Goal: Information Seeking & Learning: Learn about a topic

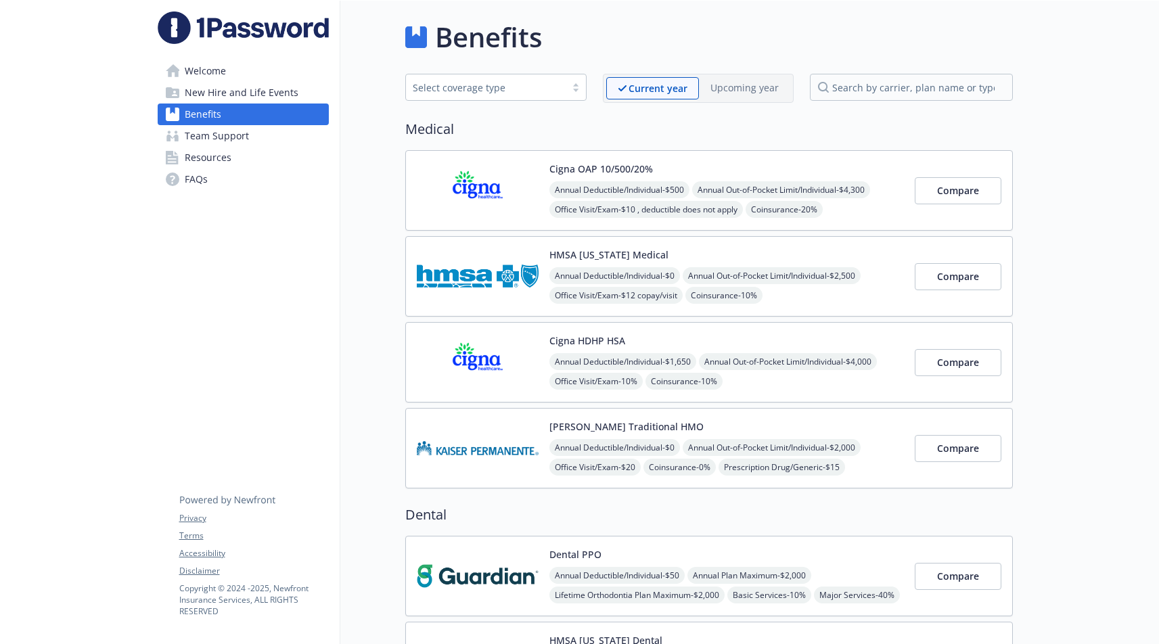
scroll to position [30, 0]
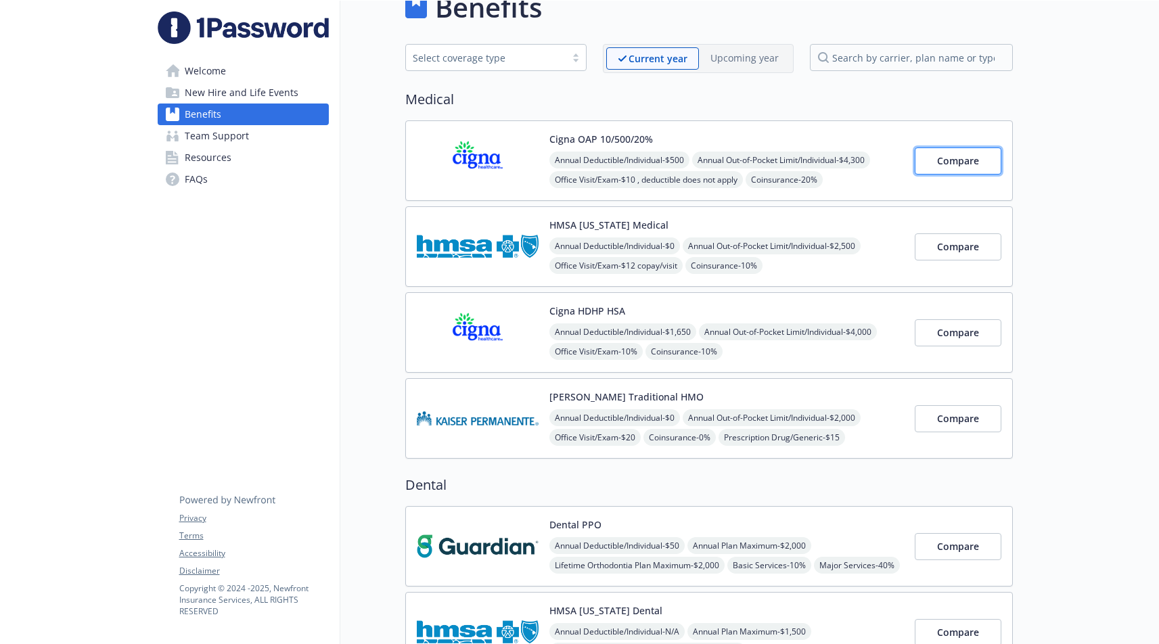
click at [971, 155] on span "Compare" at bounding box center [958, 160] width 42 height 13
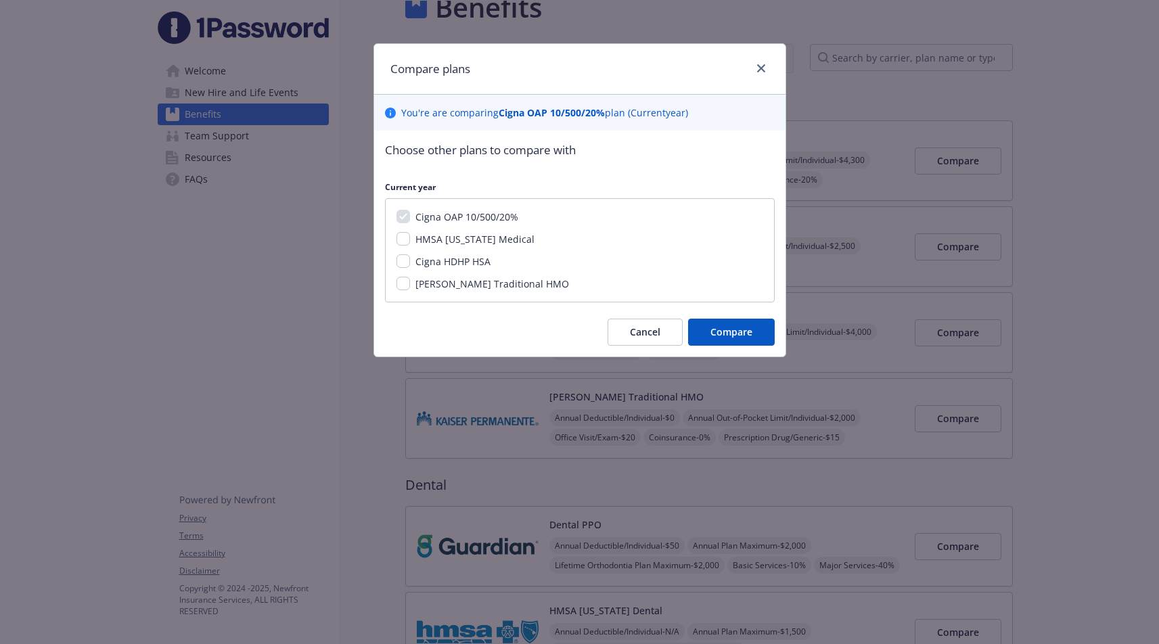
click at [455, 258] on span "Cigna HDHP HSA" at bounding box center [452, 261] width 75 height 13
click at [410, 258] on input "Cigna HDHP HSA" at bounding box center [403, 261] width 14 height 14
checkbox input "true"
click at [708, 329] on button "Compare" at bounding box center [731, 332] width 87 height 27
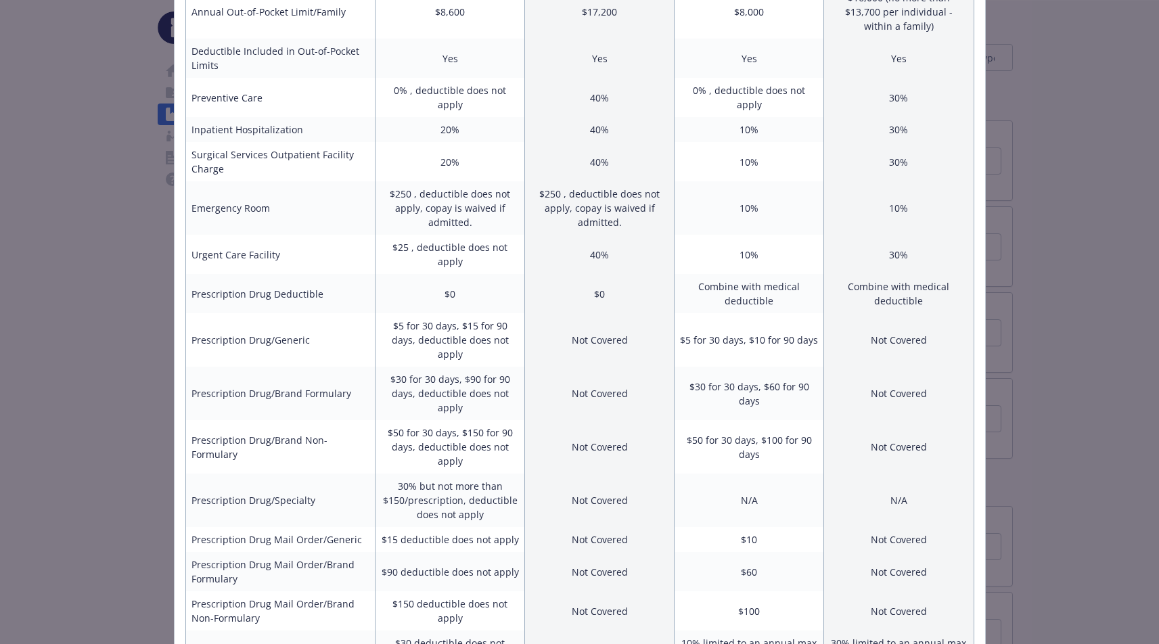
scroll to position [493, 0]
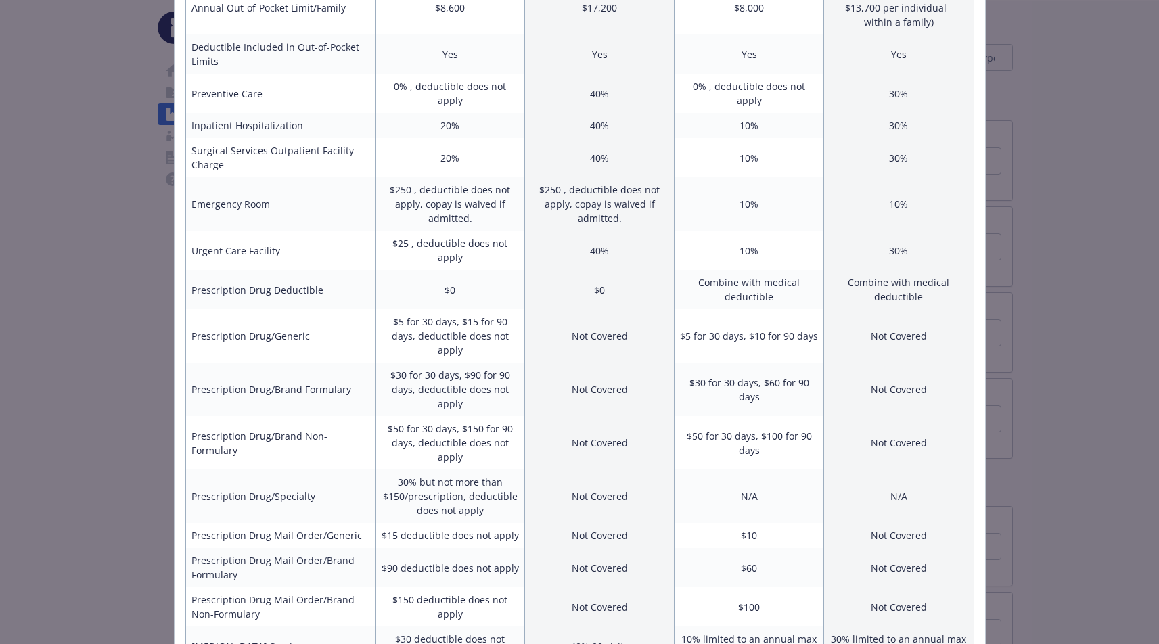
click at [1056, 241] on div "Benefits Info Cigna OAP 10/500/20% Current year Cigna HDHP HSA Current year Emp…" at bounding box center [579, 322] width 1159 height 644
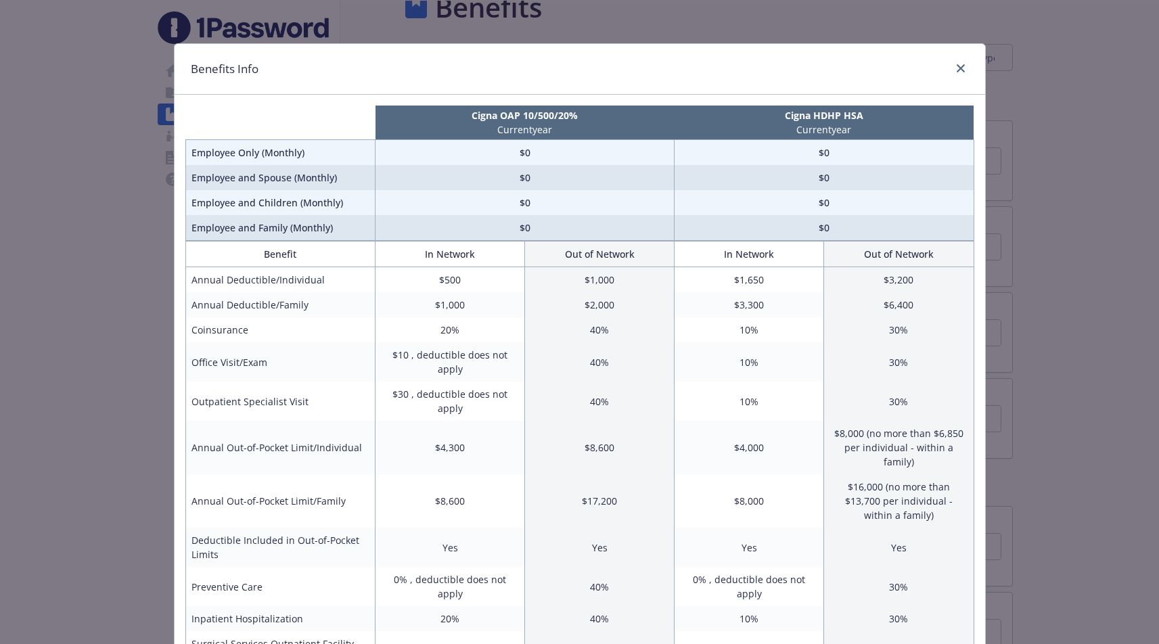
click at [970, 68] on div "Benefits Info" at bounding box center [580, 69] width 810 height 51
click at [965, 69] on link "close" at bounding box center [960, 68] width 16 height 16
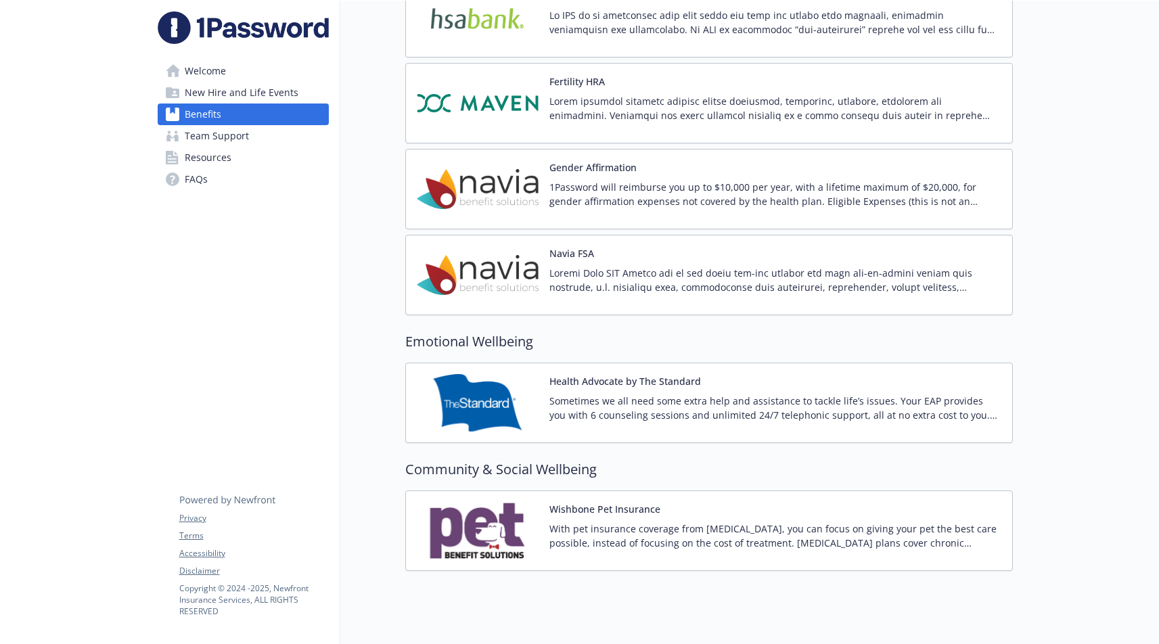
scroll to position [2165, 0]
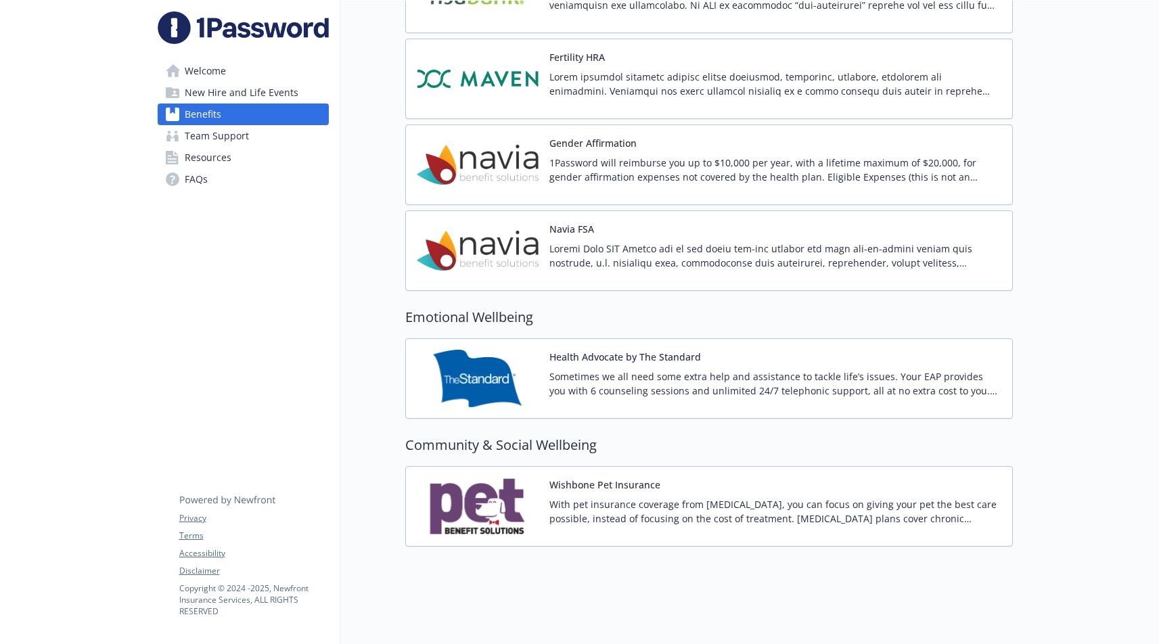
click at [806, 504] on p "With pet insurance coverage from [MEDICAL_DATA], you can focus on giving your p…" at bounding box center [775, 511] width 452 height 28
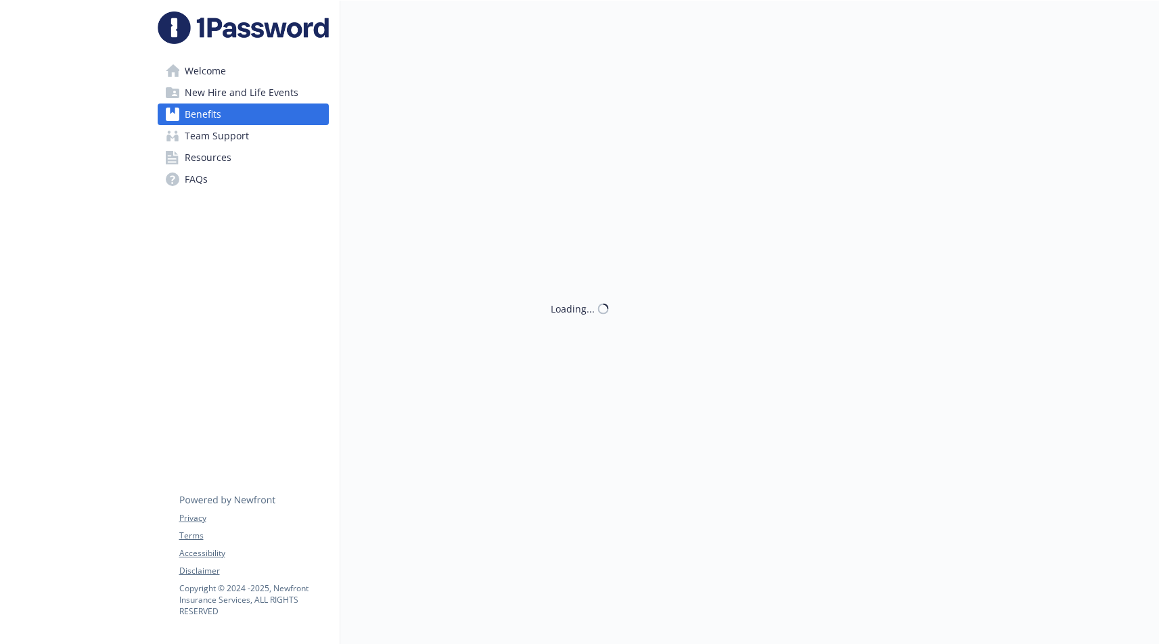
scroll to position [1, 0]
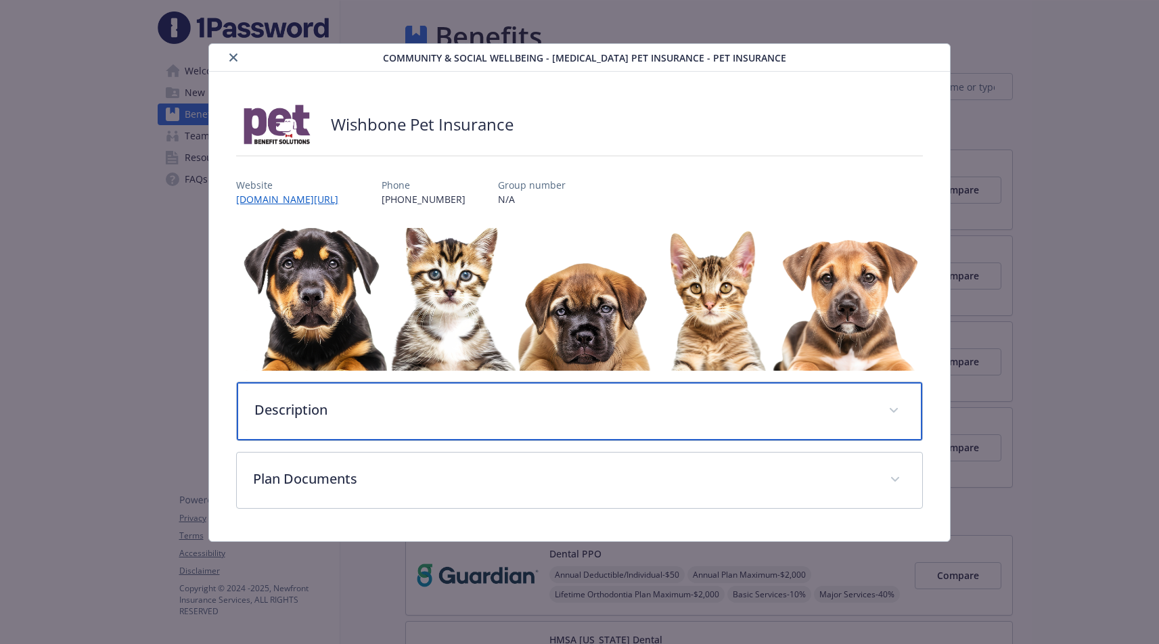
click at [695, 388] on div "Description" at bounding box center [579, 411] width 685 height 58
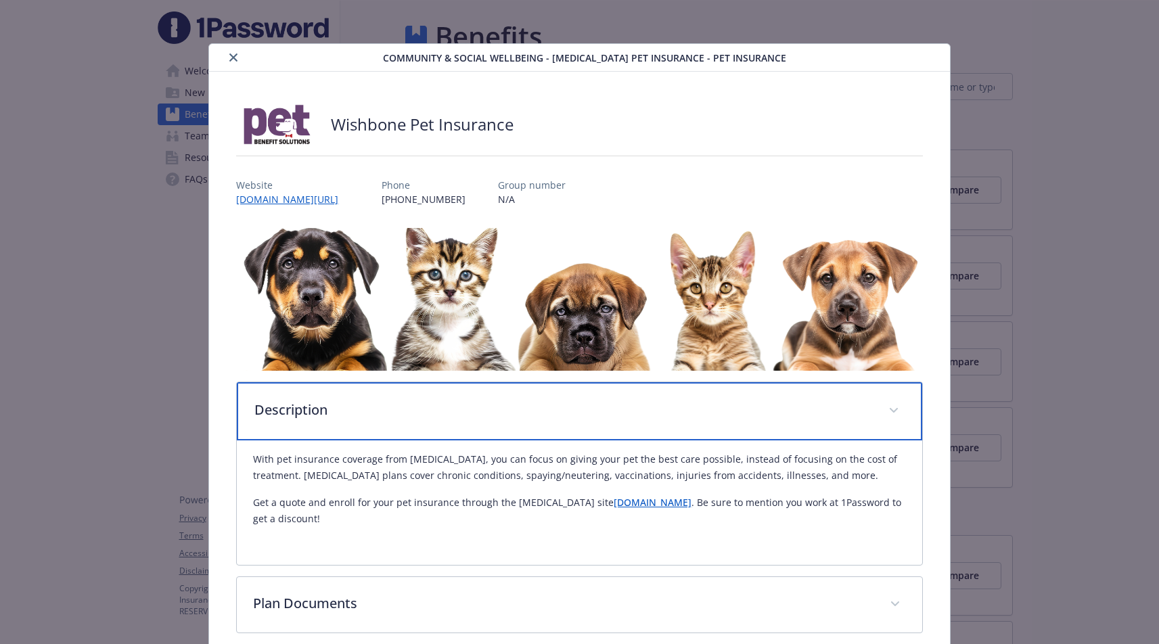
scroll to position [66, 0]
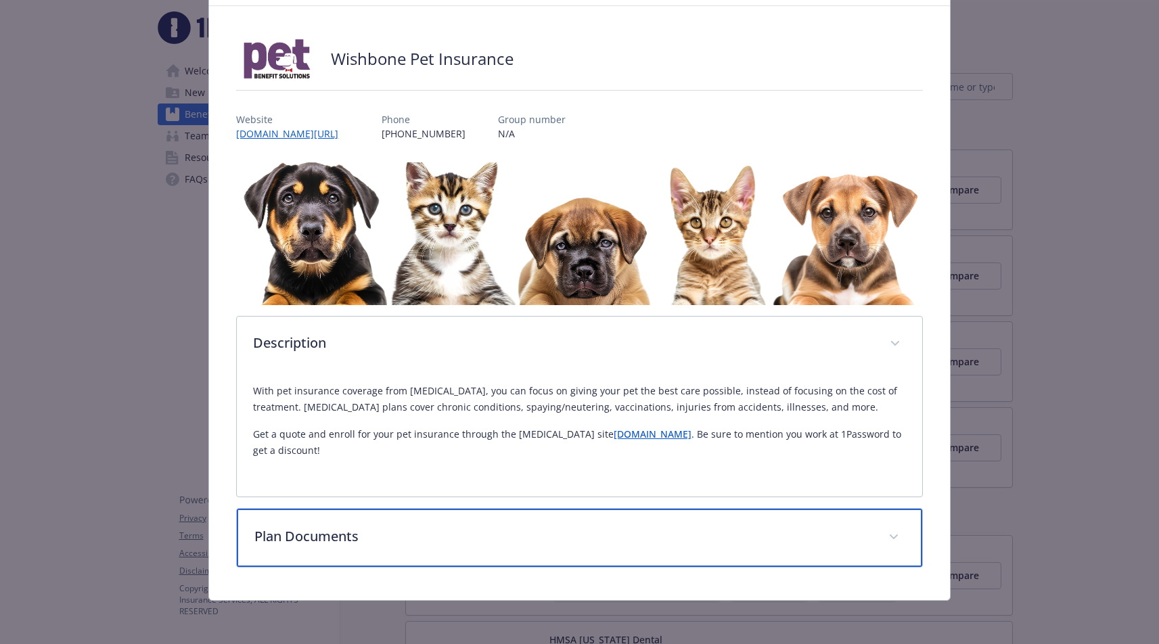
click at [634, 529] on p "Plan Documents" at bounding box center [562, 536] width 617 height 20
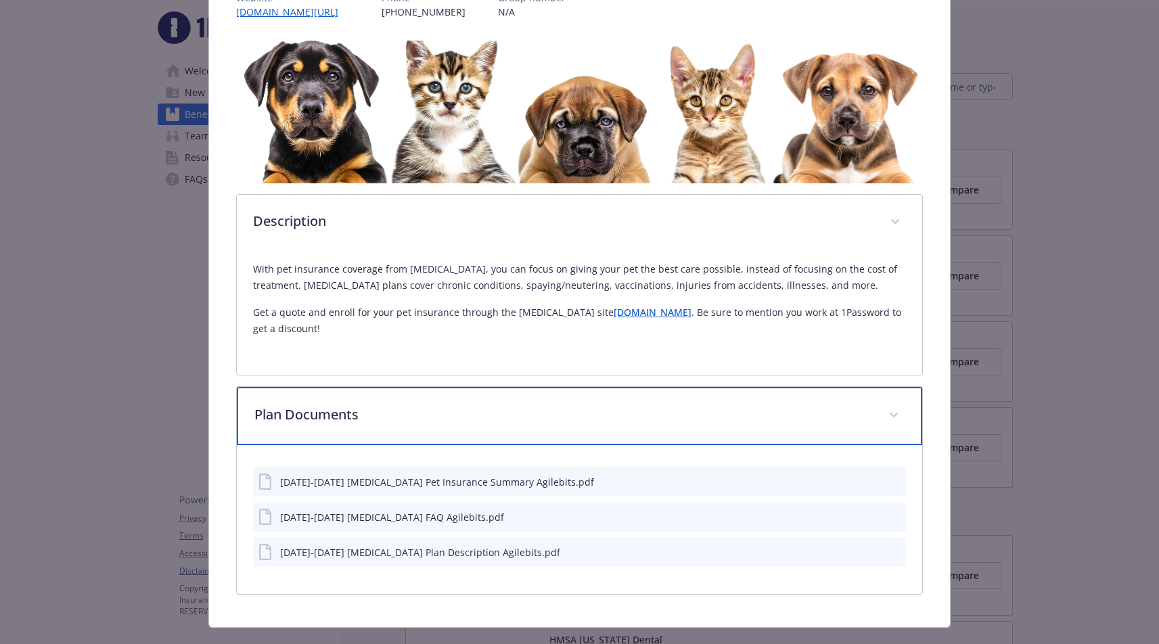
scroll to position [202, 0]
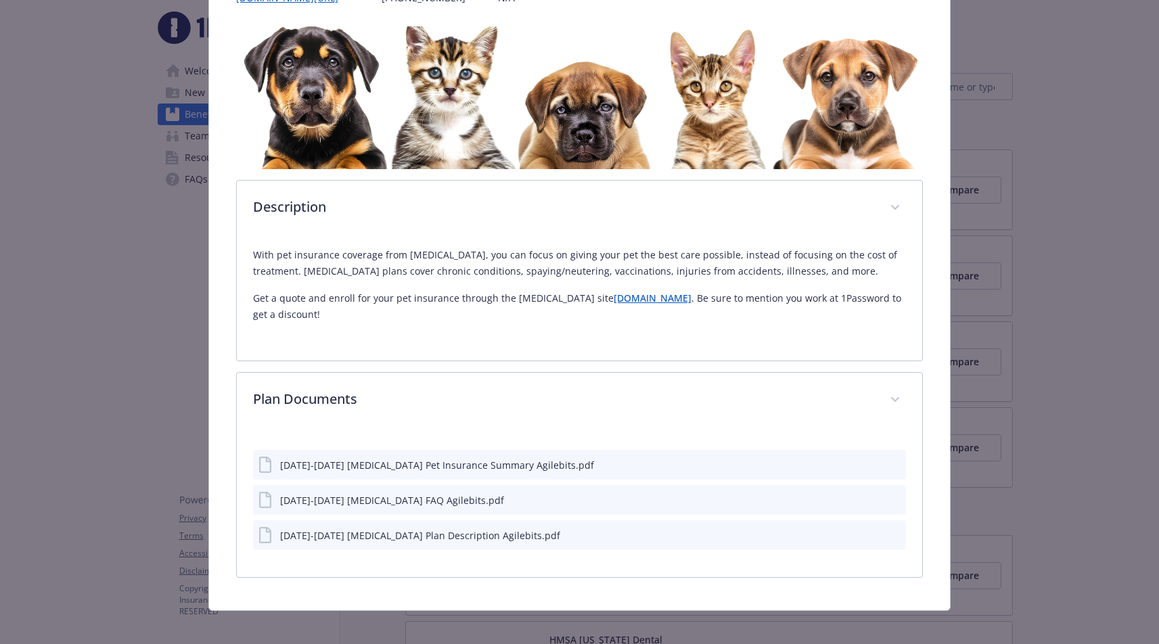
click at [566, 506] on div "[DATE]-[DATE] [MEDICAL_DATA] FAQ Agilebits.pdf" at bounding box center [579, 500] width 652 height 30
click at [900, 495] on button "preview file" at bounding box center [892, 499] width 15 height 12
click at [894, 536] on icon "preview file" at bounding box center [893, 534] width 12 height 9
click at [891, 464] on icon "preview file" at bounding box center [893, 463] width 12 height 9
click at [887, 534] on div "Preview file Preview file" at bounding box center [884, 535] width 34 height 14
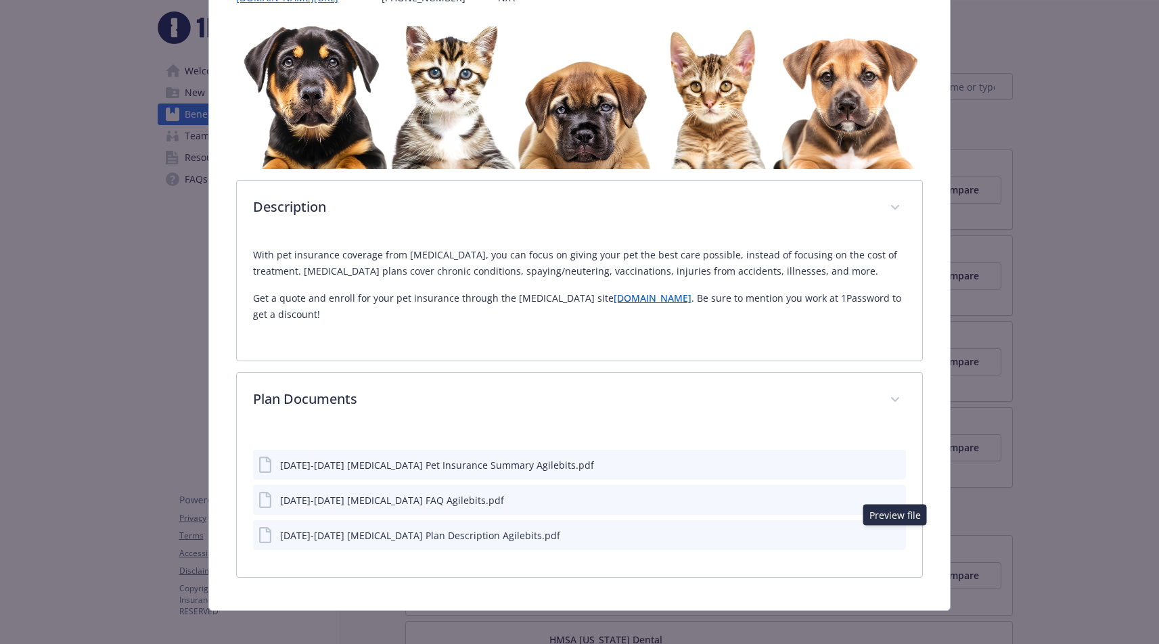
click at [890, 534] on icon "preview file" at bounding box center [893, 534] width 12 height 9
